Goal: Information Seeking & Learning: Find specific fact

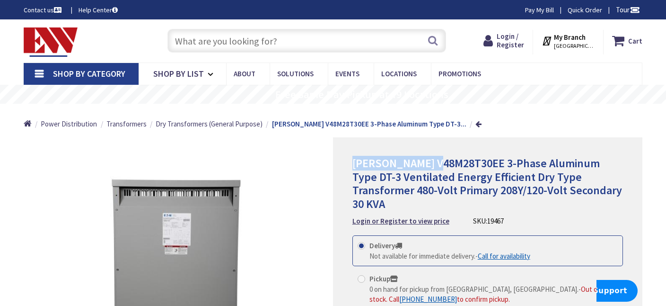
drag, startPoint x: 352, startPoint y: 151, endPoint x: 410, endPoint y: 155, distance: 58.8
click at [410, 155] on div "Eaton V48M28T30EE 3-Phase Aluminum Type DT-3 Ventilated Energy Efficient Dry Ty…" at bounding box center [487, 292] width 309 height 310
copy span "Eaton V48M28T30"
paste input "Eaton V48M28T30"
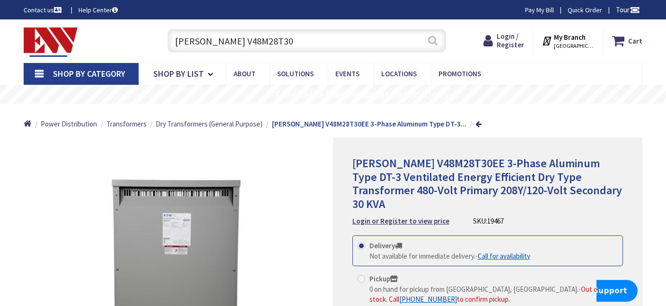
type input "Eaton V48M28T30"
click at [435, 34] on button "Search" at bounding box center [433, 40] width 12 height 21
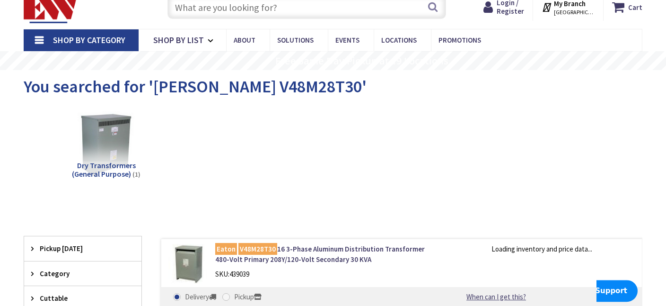
scroll to position [66, 0]
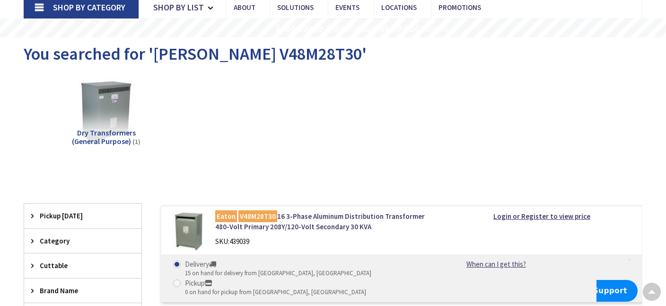
click at [250, 215] on div "[PERSON_NAME] V48M28T30 16 3-Phase Aluminum Distribution Transformer 480-Volt P…" at bounding box center [325, 231] width 234 height 40
drag, startPoint x: 297, startPoint y: 206, endPoint x: 294, endPoint y: 200, distance: 7.2
click at [296, 211] on link "[PERSON_NAME] V48M28T30 16 3-Phase Aluminum Distribution Transformer 480-Volt P…" at bounding box center [325, 221] width 220 height 20
click at [288, 186] on div "Clear all" at bounding box center [333, 195] width 619 height 18
click at [249, 212] on div "[PERSON_NAME] V48M28T30 16 3-Phase Aluminum Distribution Transformer 480-Volt P…" at bounding box center [325, 231] width 234 height 40
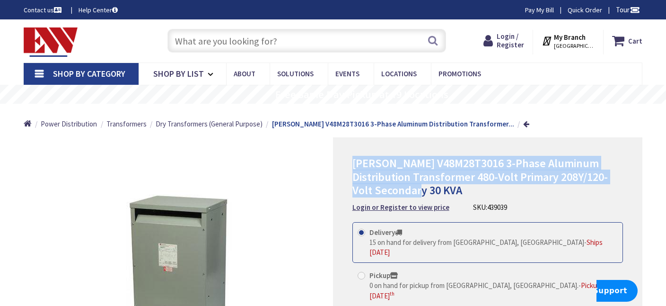
drag, startPoint x: 353, startPoint y: 153, endPoint x: 460, endPoint y: 165, distance: 107.6
click at [460, 165] on h1 "Eaton V48M28T3016 3-Phase Aluminum Distribution Transformer 480-Volt Primary 20…" at bounding box center [487, 177] width 271 height 41
copy span "Eaton V48M28T3016 3-Phase Aluminum Distribution Transformer 480-Volt Primary 20…"
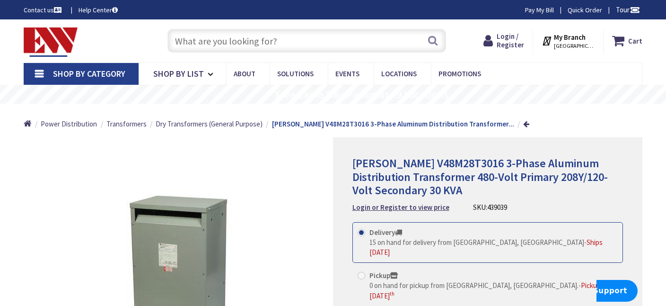
click at [470, 174] on div "Eaton V48M28T3016 3-Phase Aluminum Distribution Transformer 480-Volt Primary 20…" at bounding box center [487, 185] width 271 height 56
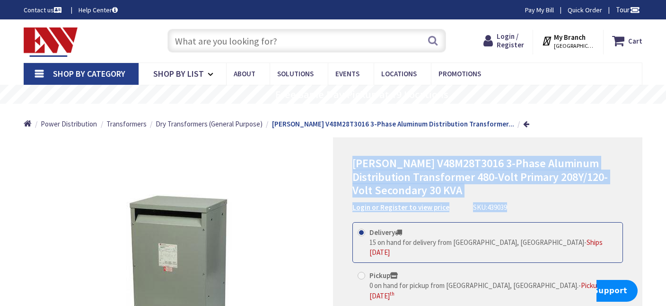
drag, startPoint x: 353, startPoint y: 151, endPoint x: 474, endPoint y: 173, distance: 122.5
click at [474, 173] on div "Eaton V48M28T3016 3-Phase Aluminum Distribution Transformer 480-Volt Primary 20…" at bounding box center [487, 185] width 271 height 56
copy div "Eaton V48M28T3016 3-Phase Aluminum Distribution Transformer 480-Volt Primary 20…"
